Goal: Information Seeking & Learning: Check status

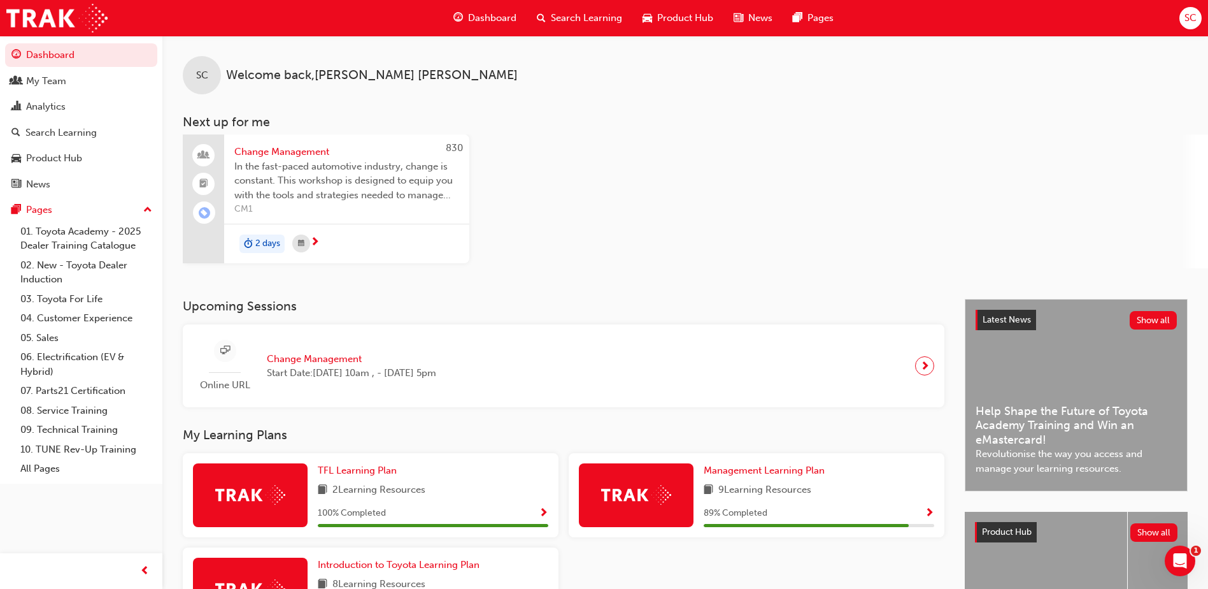
click at [564, 9] on div "Search Learning" at bounding box center [580, 18] width 106 height 26
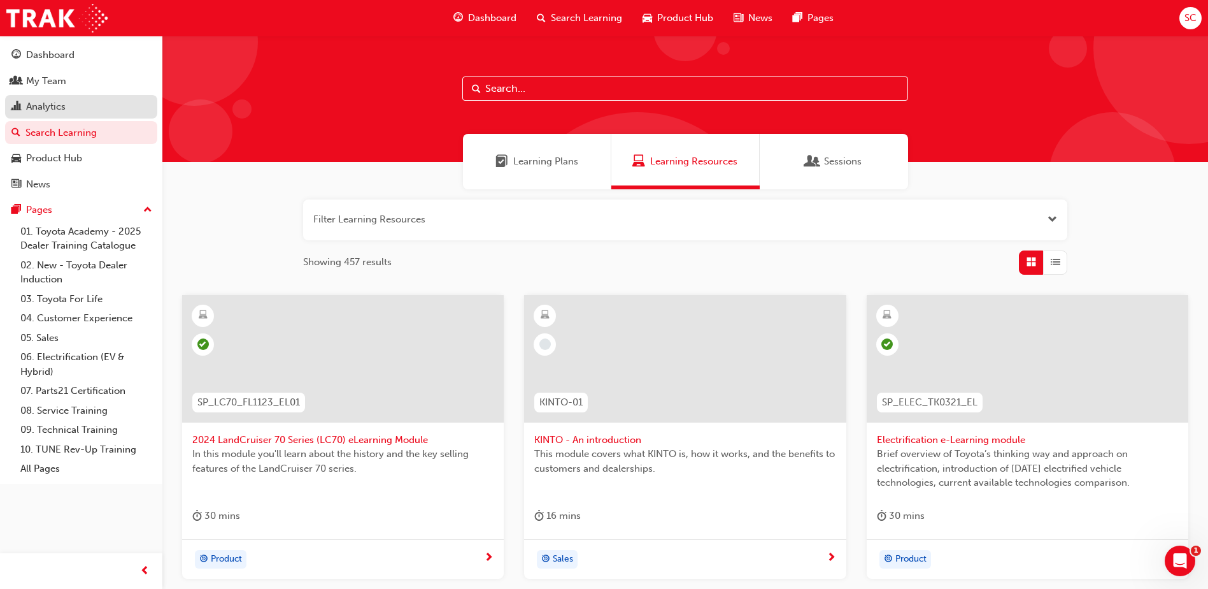
click at [62, 101] on div "Analytics" at bounding box center [45, 106] width 39 height 15
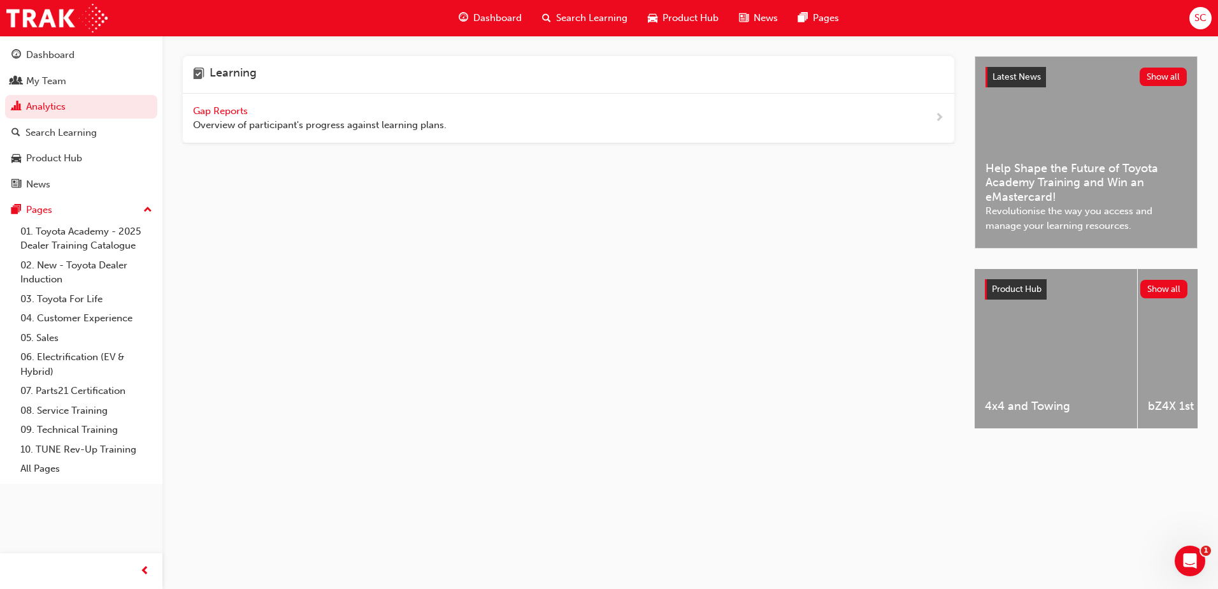
click at [223, 107] on span "Gap Reports" at bounding box center [221, 110] width 57 height 11
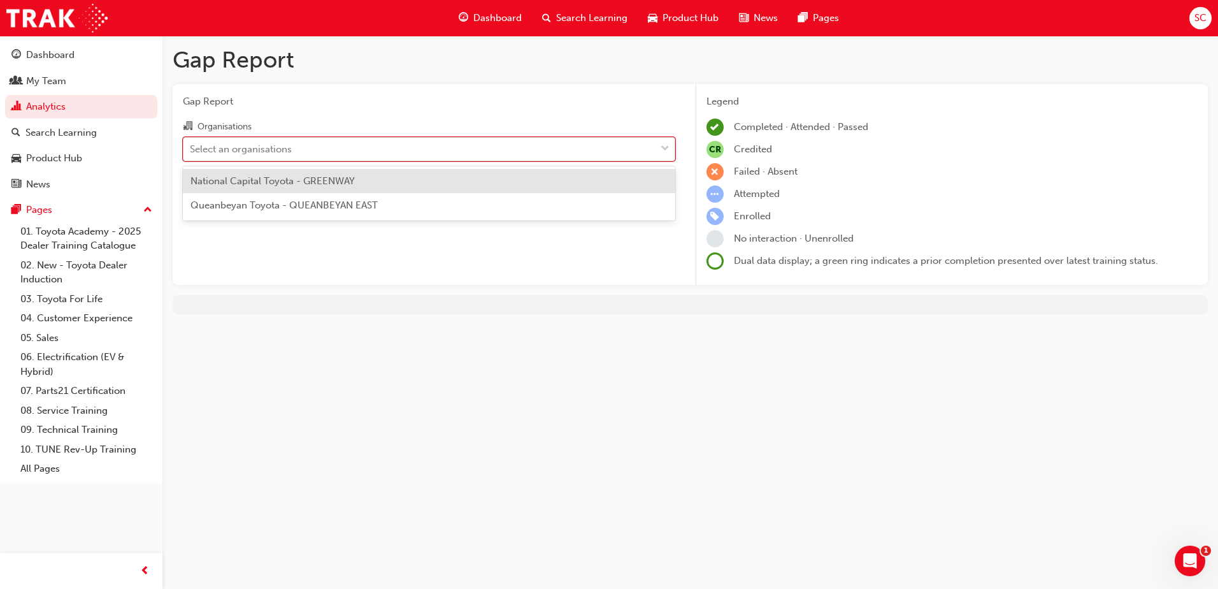
click at [271, 149] on div "Select an organisations" at bounding box center [241, 148] width 102 height 15
click at [191, 149] on input "Organisations option National Capital Toyota - GREENWAY focused, 1 of 2. 2 resu…" at bounding box center [190, 148] width 1 height 11
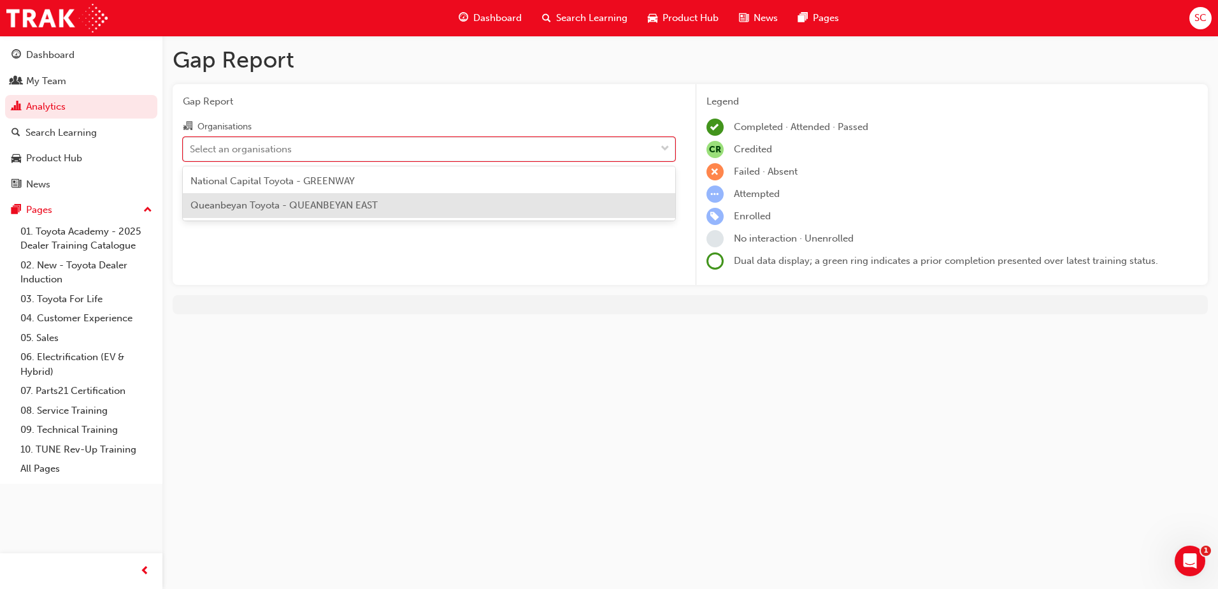
click at [290, 202] on span "Queanbeyan Toyota - QUEANBEYAN EAST" at bounding box center [283, 204] width 187 height 11
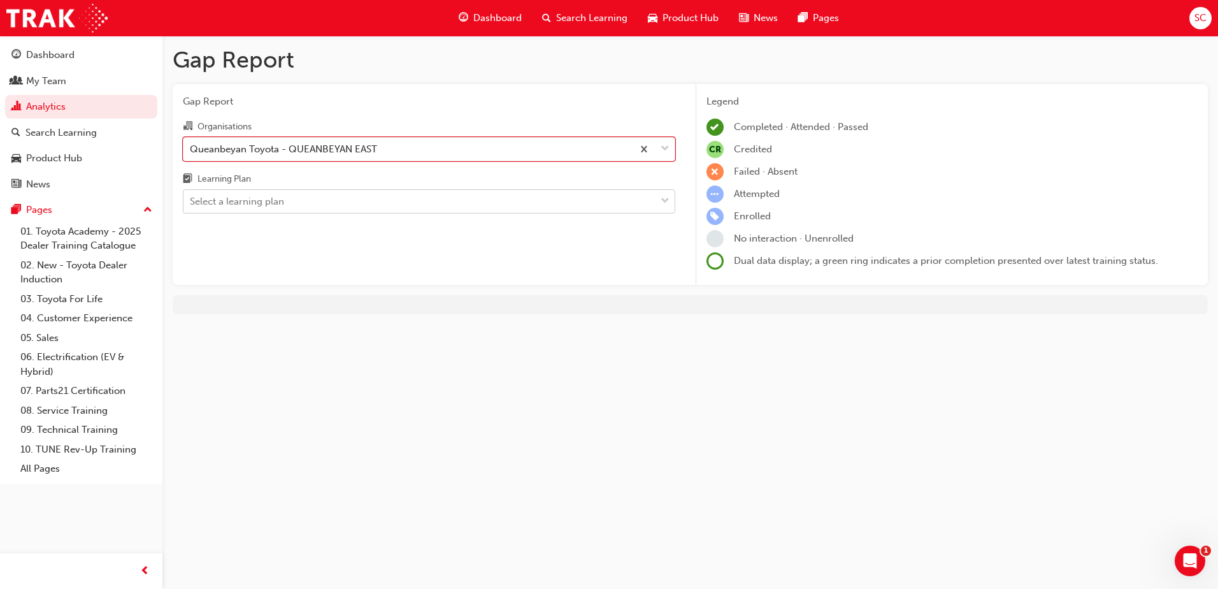
click at [275, 193] on div "Select a learning plan" at bounding box center [419, 201] width 472 height 22
click at [191, 196] on input "Learning Plan Select a learning plan" at bounding box center [190, 201] width 1 height 11
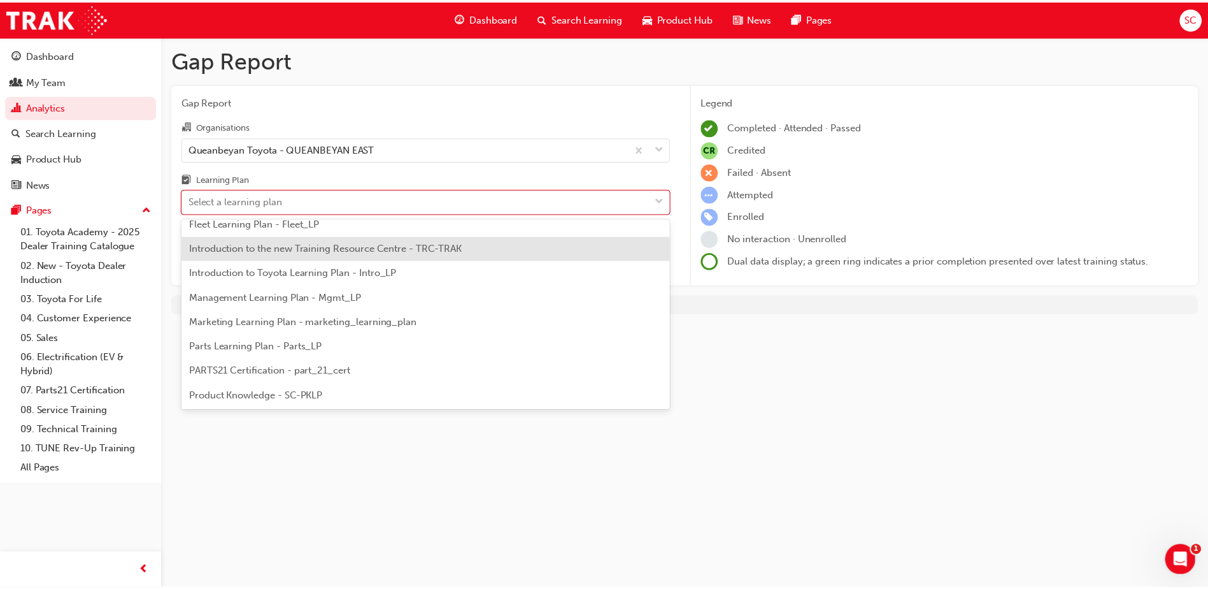
scroll to position [318, 0]
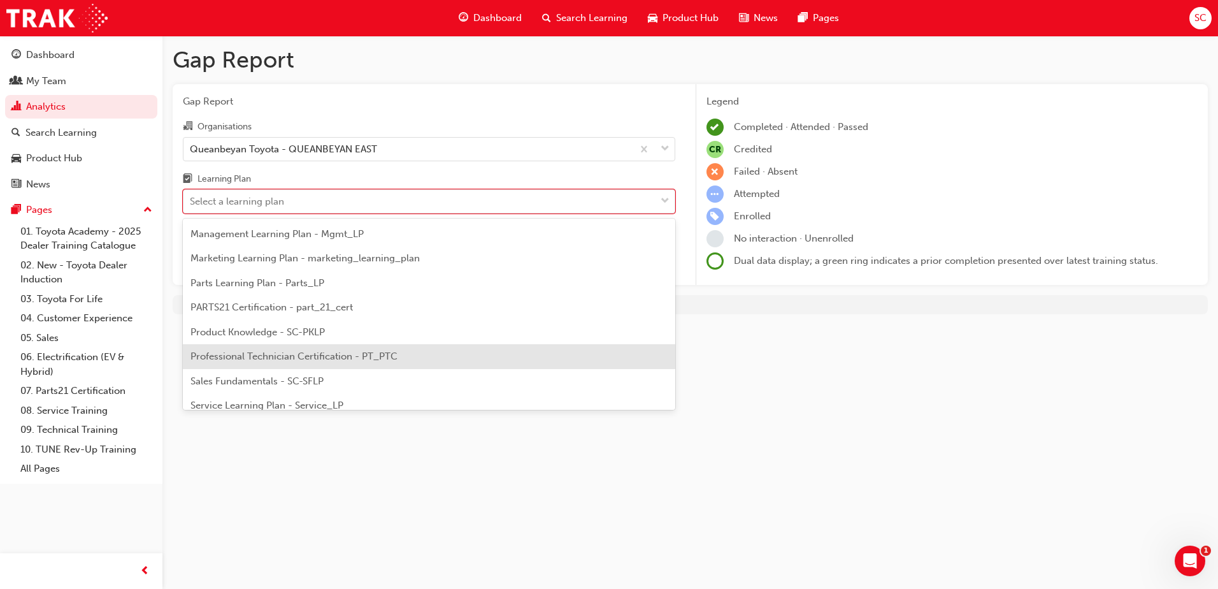
click at [289, 363] on div "Professional Technician Certification - PT_PTC" at bounding box center [429, 356] width 492 height 25
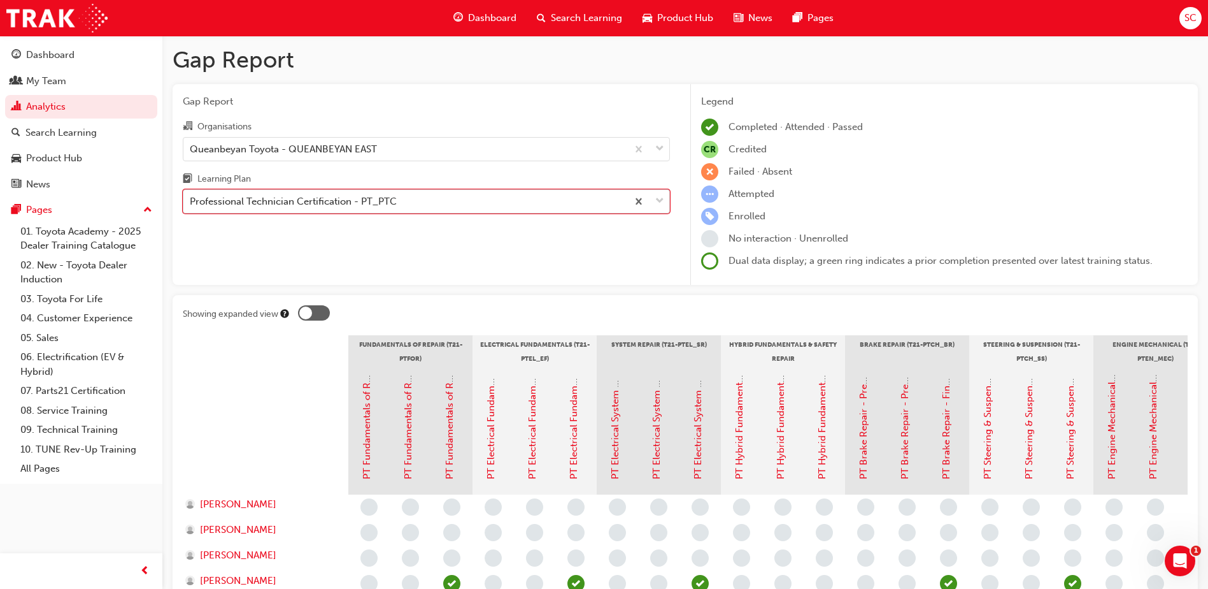
click at [354, 200] on div "Professional Technician Certification - PT_PTC" at bounding box center [293, 201] width 207 height 15
click at [191, 200] on input "Learning Plan option Professional Technician Certification - PT_PTC, selected. …" at bounding box center [190, 201] width 1 height 11
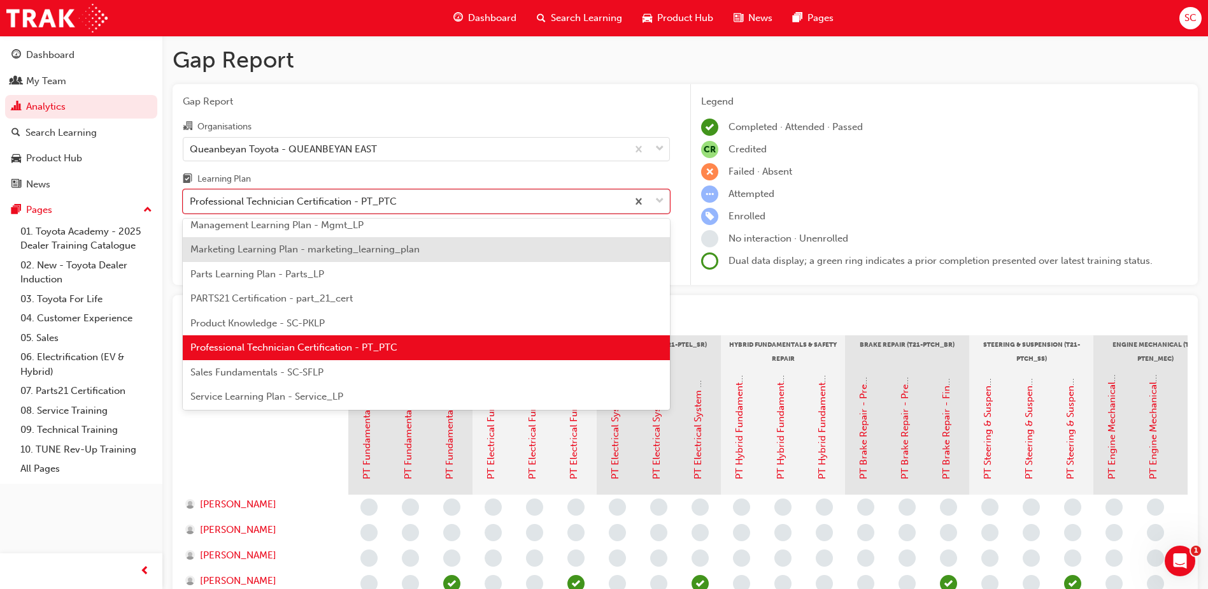
scroll to position [350, 0]
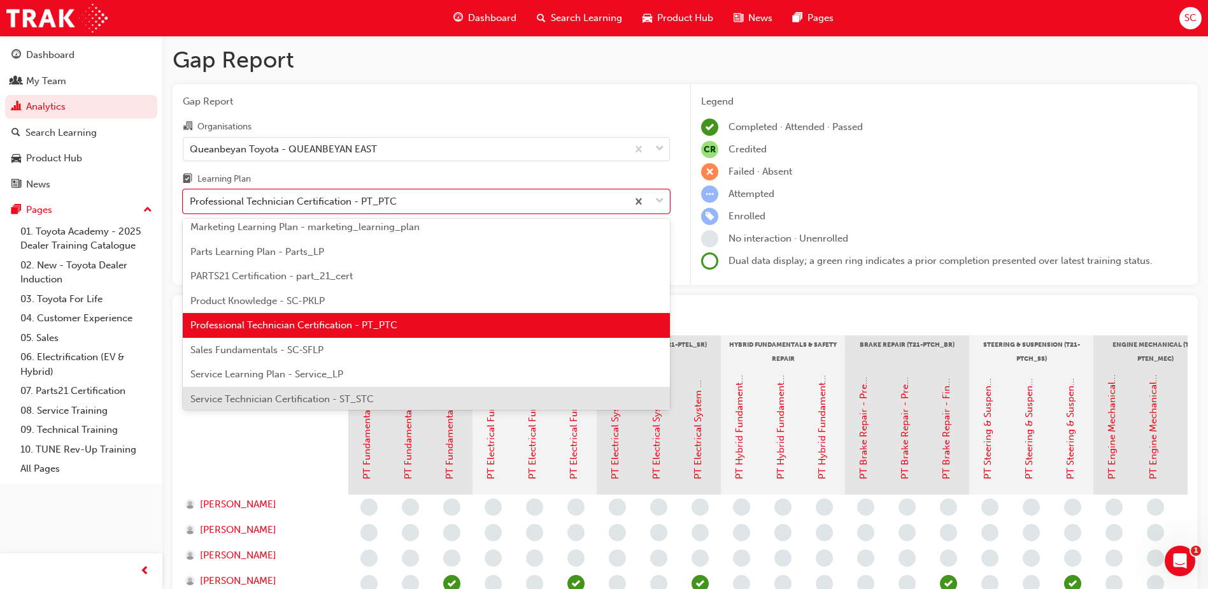
click at [331, 394] on span "Service Technician Certification - ST_STC" at bounding box center [281, 398] width 183 height 11
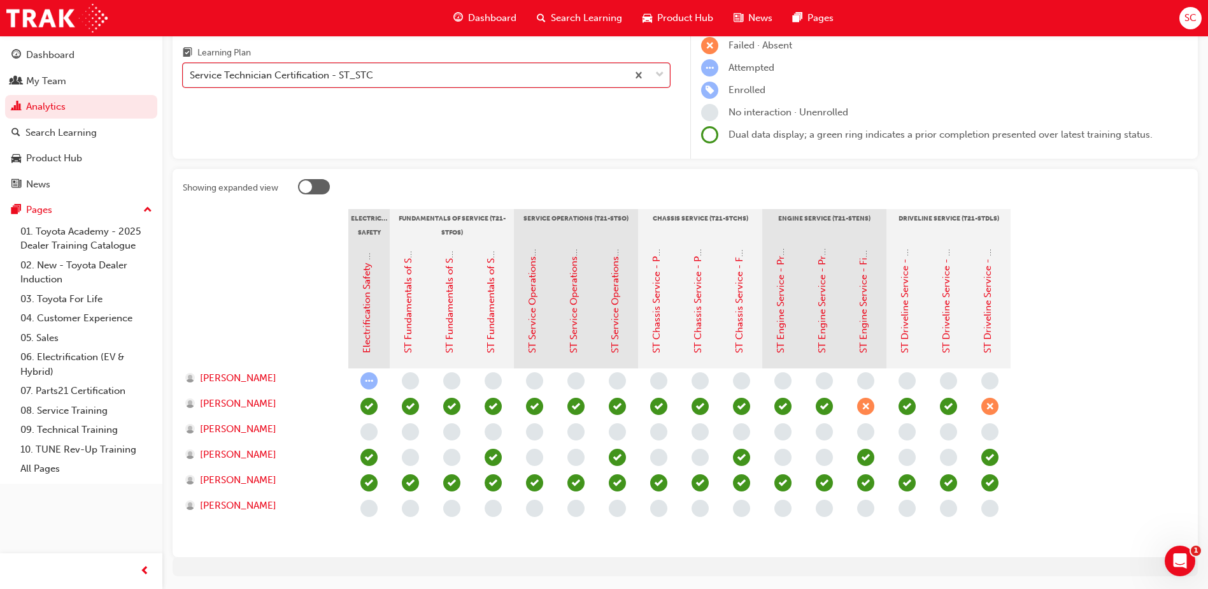
scroll to position [127, 0]
click at [403, 78] on div "Service Technician Certification - ST_STC" at bounding box center [405, 74] width 444 height 22
click at [191, 78] on input "Learning Plan option Service Technician Certification - ST_STC, selected. 0 res…" at bounding box center [190, 73] width 1 height 11
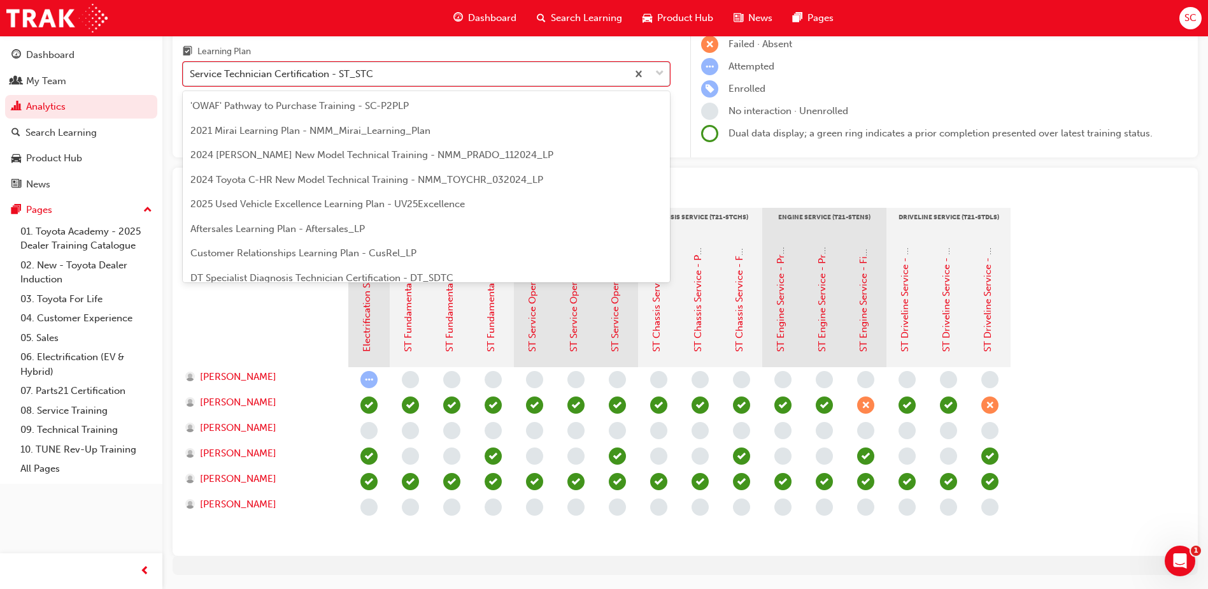
scroll to position [360, 0]
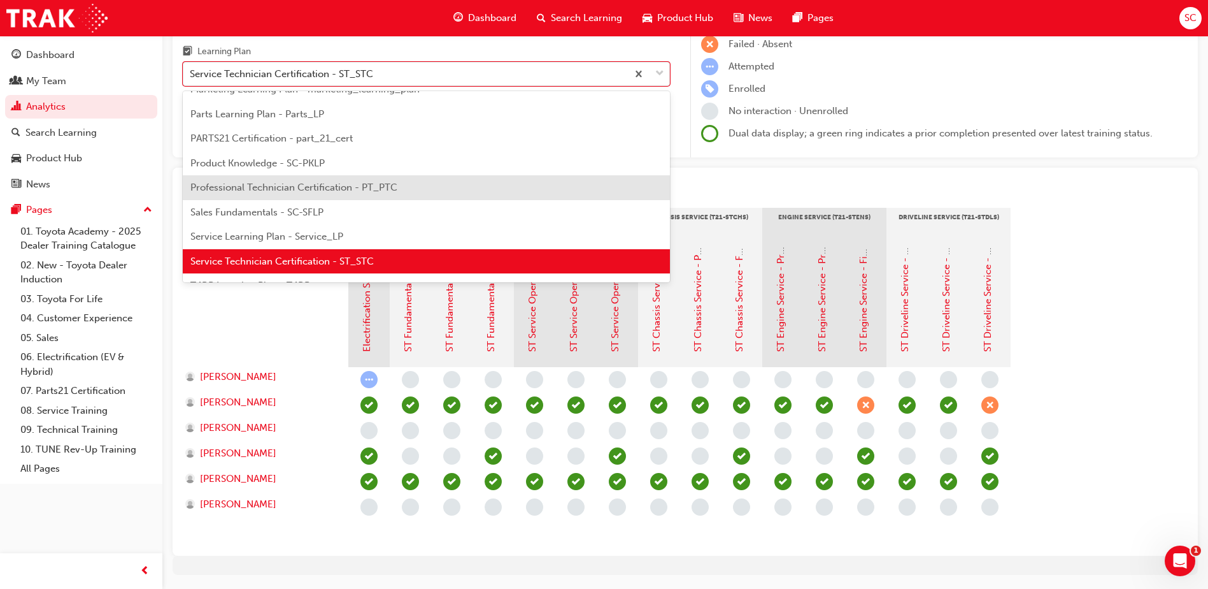
click at [380, 190] on span "Professional Technician Certification - PT_PTC" at bounding box center [293, 187] width 207 height 11
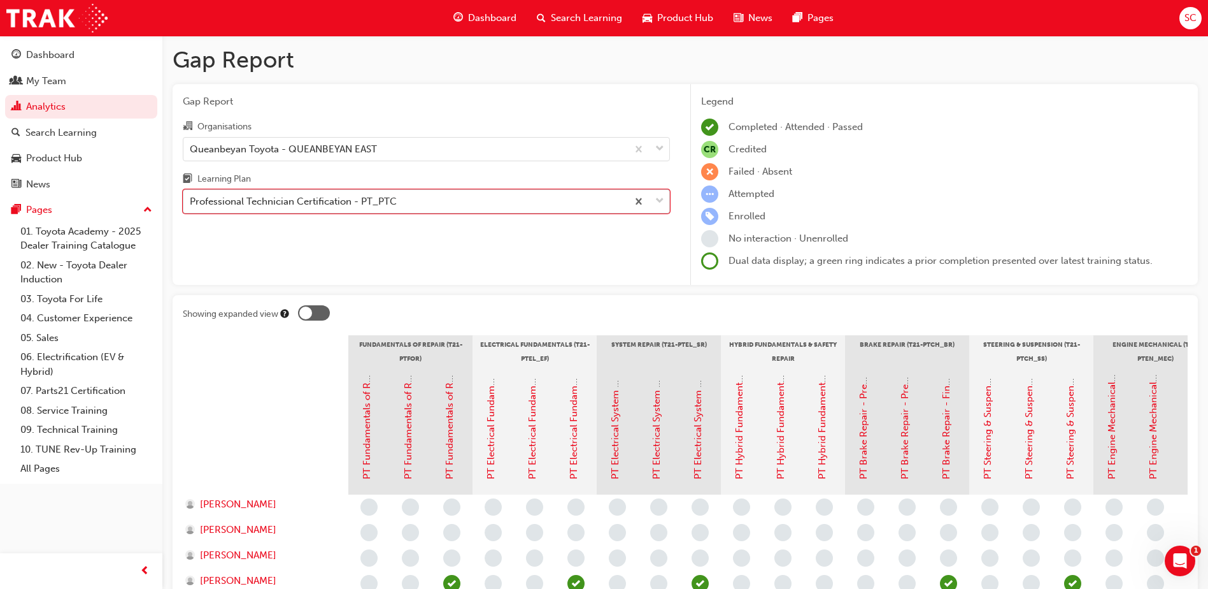
click at [534, 206] on div "Professional Technician Certification - PT_PTC" at bounding box center [405, 201] width 444 height 22
click at [191, 206] on input "Learning Plan option Professional Technician Certification - PT_PTC, selected. …" at bounding box center [190, 201] width 1 height 11
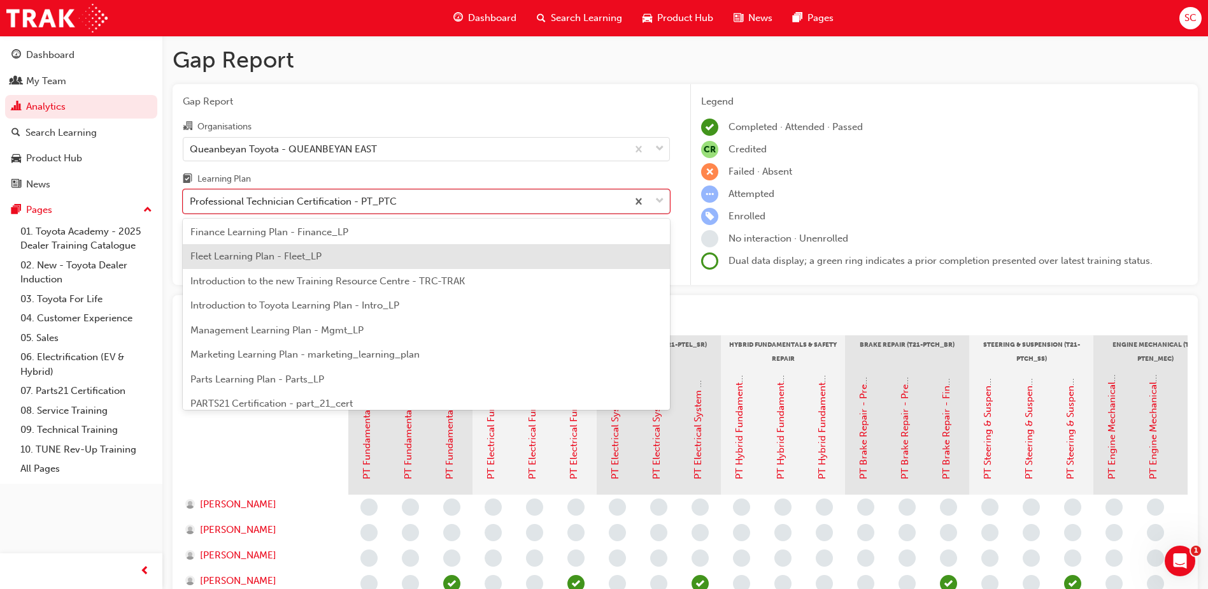
scroll to position [159, 0]
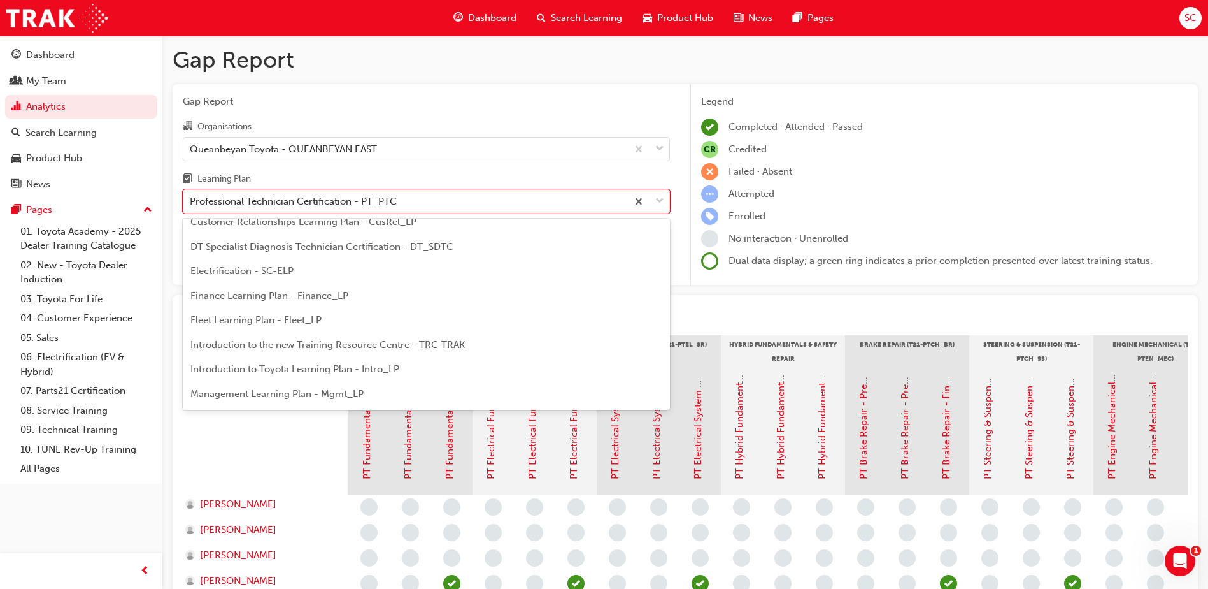
click at [417, 251] on span "DT Specialist Diagnosis Technician Certification - DT_SDTC" at bounding box center [321, 246] width 263 height 11
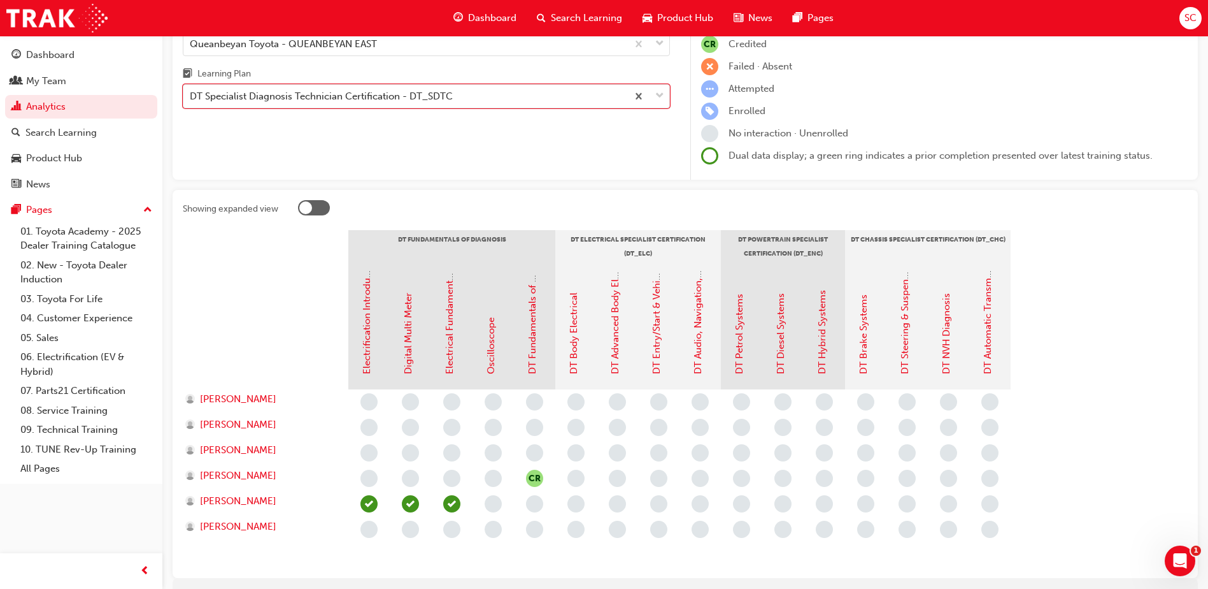
scroll to position [127, 0]
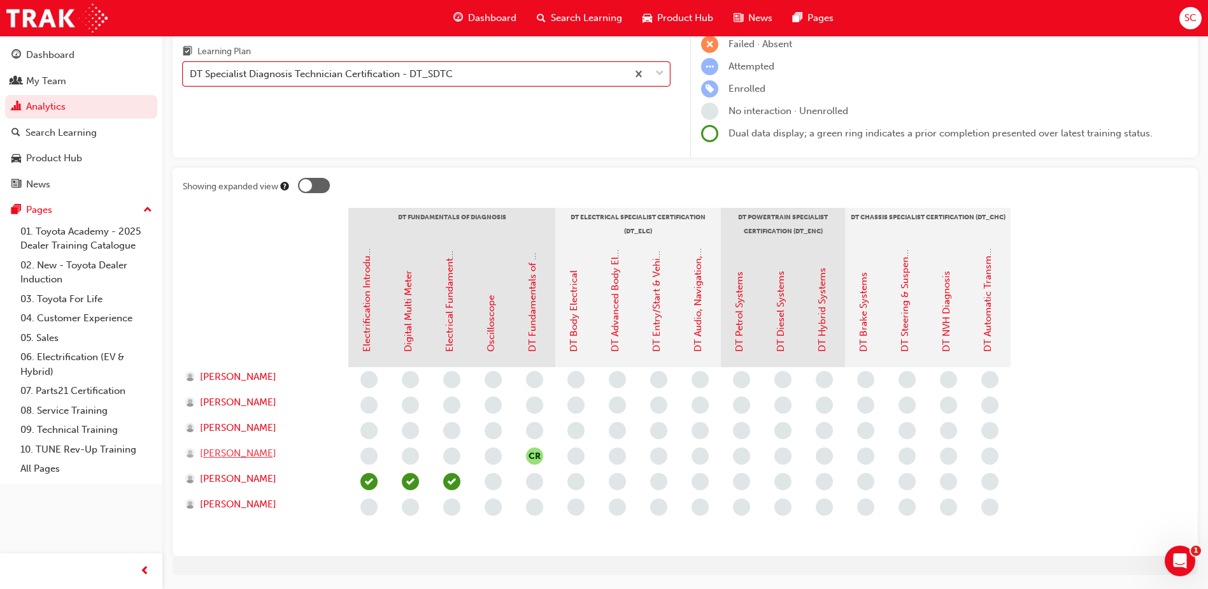
click at [270, 451] on span "[PERSON_NAME]" at bounding box center [238, 453] width 76 height 15
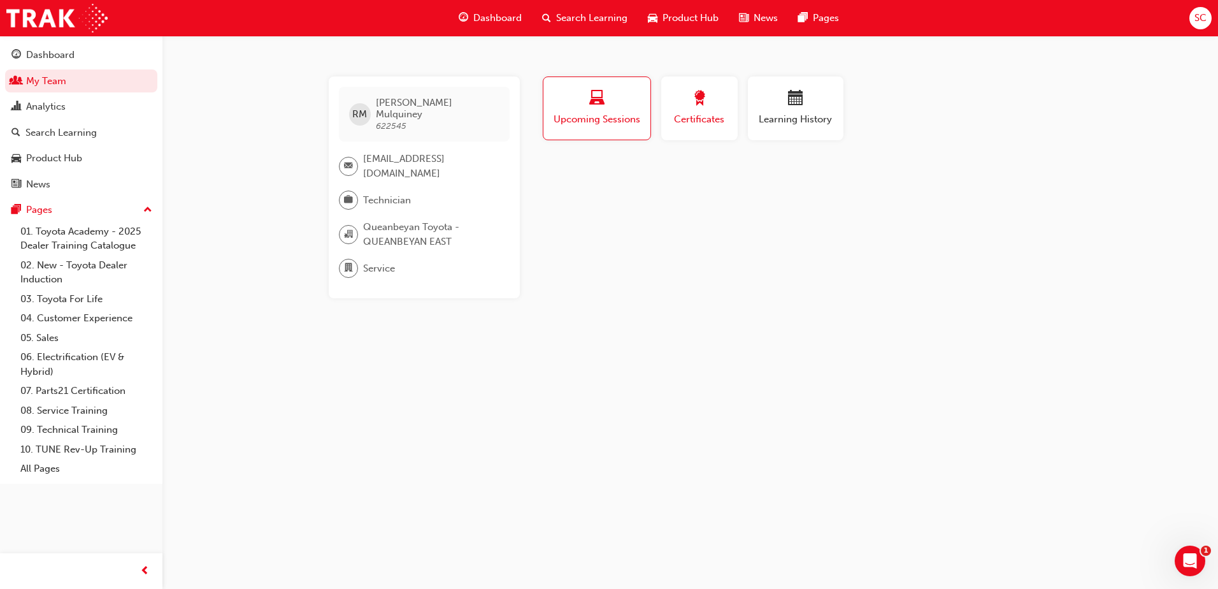
click at [689, 114] on span "Certificates" at bounding box center [699, 119] width 57 height 15
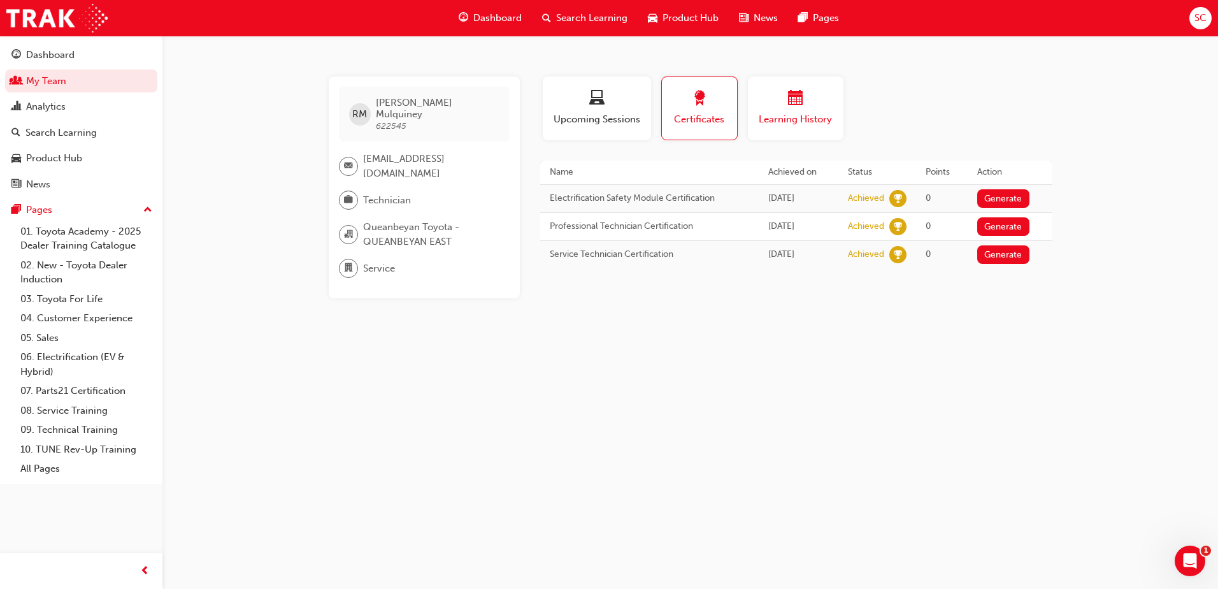
click at [811, 108] on div "button" at bounding box center [795, 100] width 76 height 20
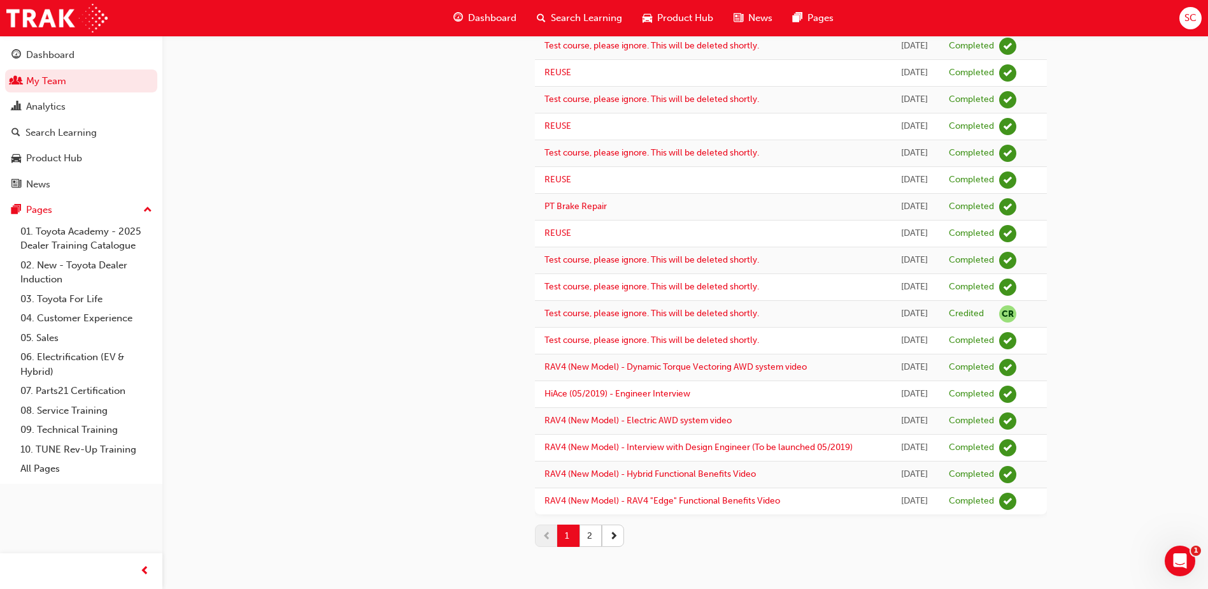
scroll to position [1029, 0]
click at [608, 533] on button "button" at bounding box center [613, 535] width 22 height 22
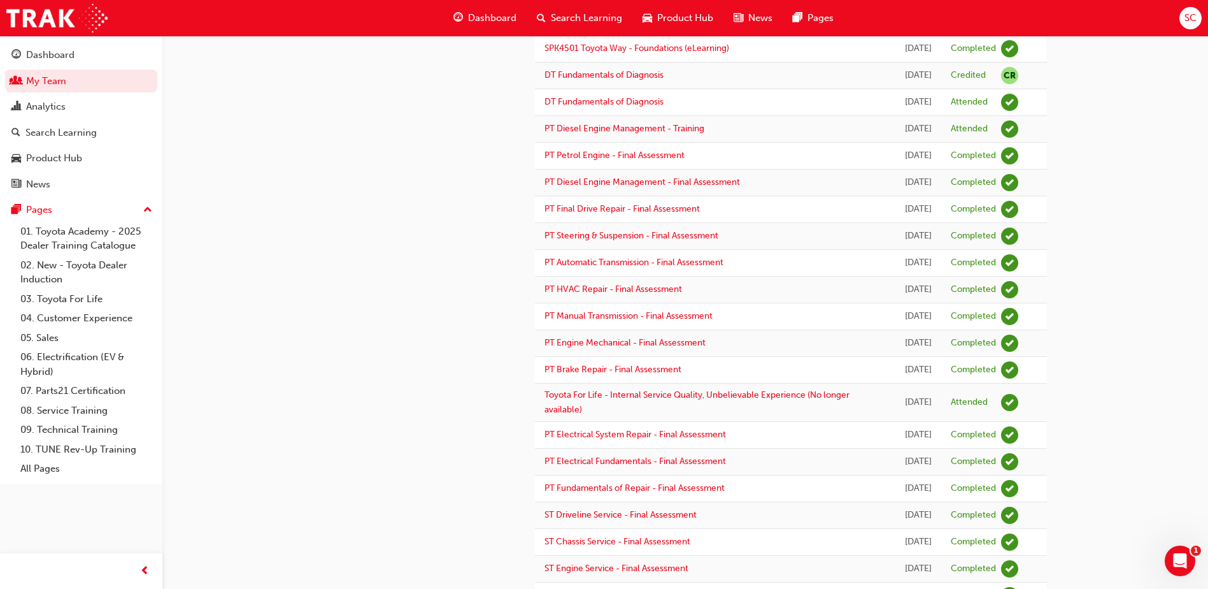
scroll to position [955, 0]
